Goal: Information Seeking & Learning: Learn about a topic

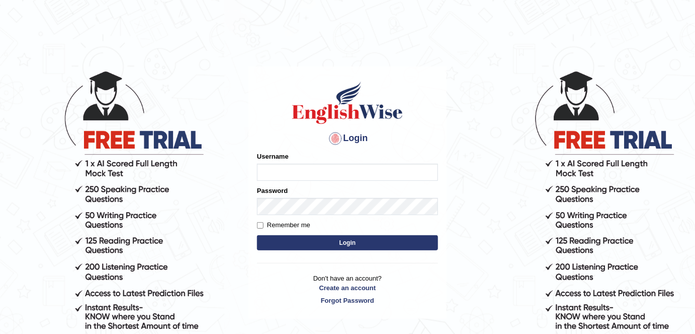
type input "FAridewala_123"
click at [315, 247] on button "Login" at bounding box center [347, 242] width 181 height 15
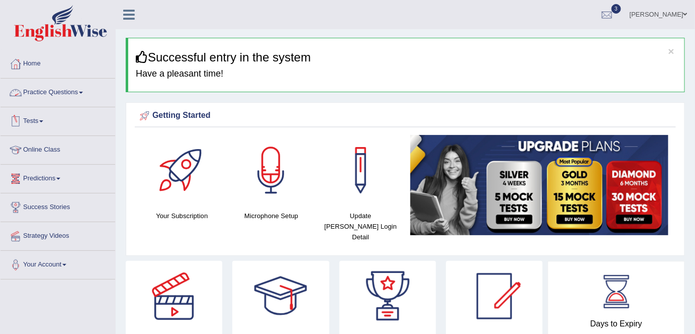
click at [61, 89] on link "Practice Questions" at bounding box center [58, 90] width 115 height 25
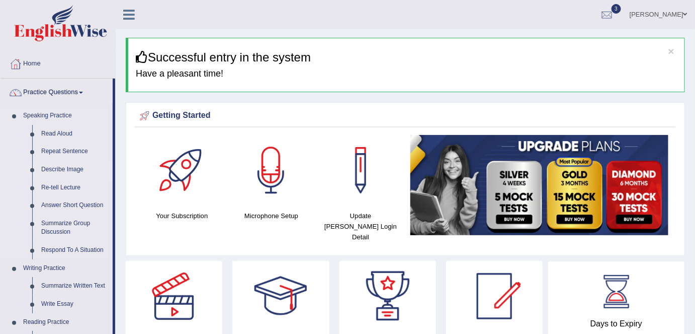
click at [58, 171] on link "Describe Image" at bounding box center [75, 169] width 76 height 18
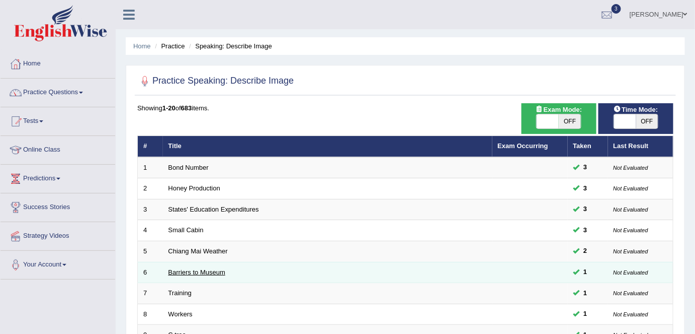
click at [224, 272] on link "Barriers to Museum" at bounding box center [197, 272] width 57 height 8
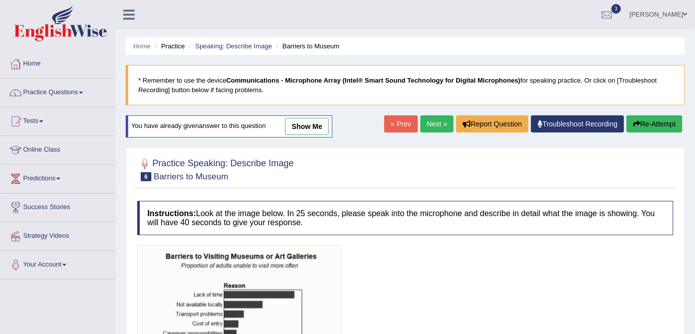
click at [300, 125] on link "show me" at bounding box center [307, 126] width 44 height 17
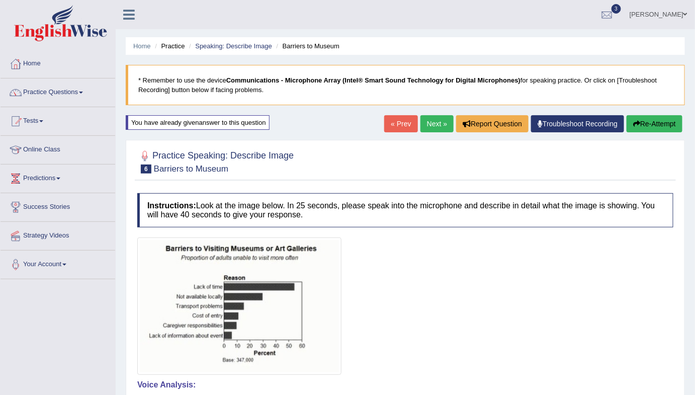
click at [352, 28] on ul "[PERSON_NAME] Toggle navigation Username: FAridewala_123 Access Type: Online Su…" at bounding box center [492, 14] width 405 height 29
